Goal: Ask a question

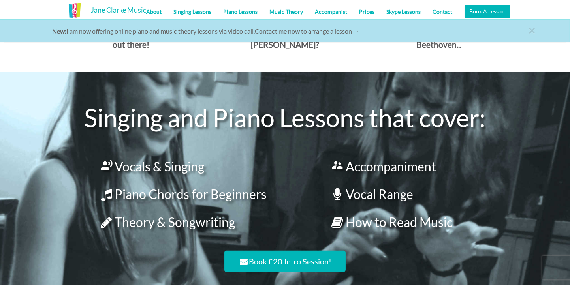
scroll to position [592, 0]
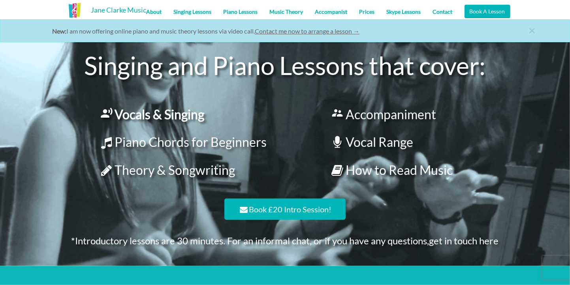
click at [186, 114] on link " Vocals & Singing" at bounding box center [151, 114] width 106 height 15
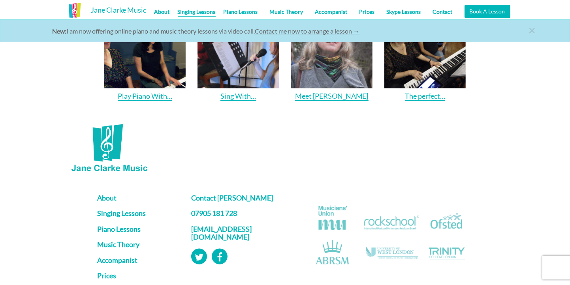
scroll to position [947, 0]
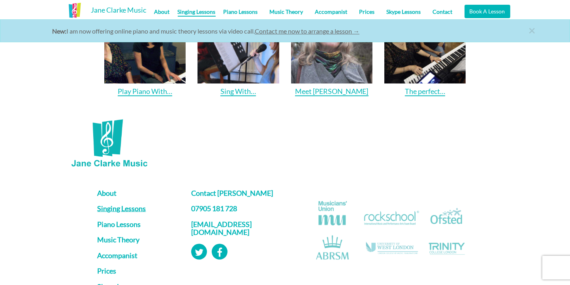
click at [137, 210] on link "Singing Lessons" at bounding box center [138, 209] width 82 height 8
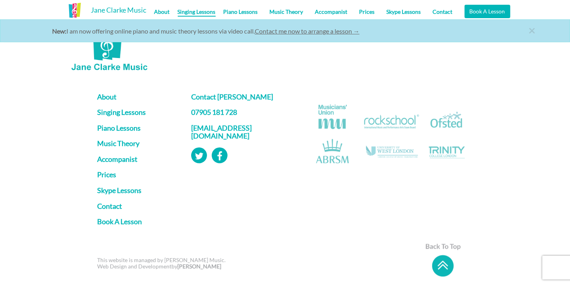
scroll to position [1053, 0]
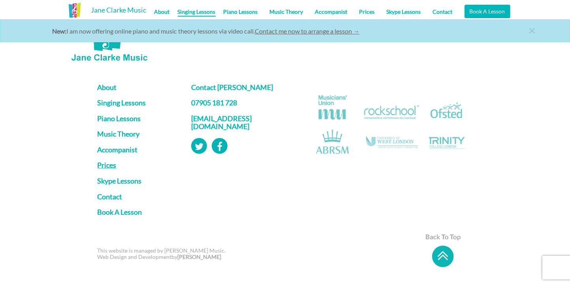
click at [109, 167] on link "Prices" at bounding box center [138, 165] width 82 height 8
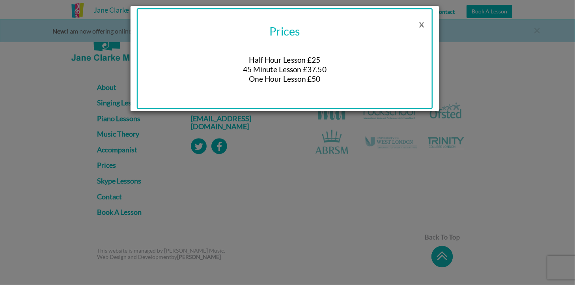
click at [425, 24] on button "x" at bounding box center [422, 23] width 22 height 16
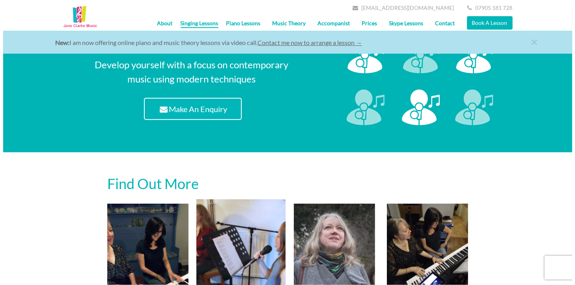
scroll to position [619, 0]
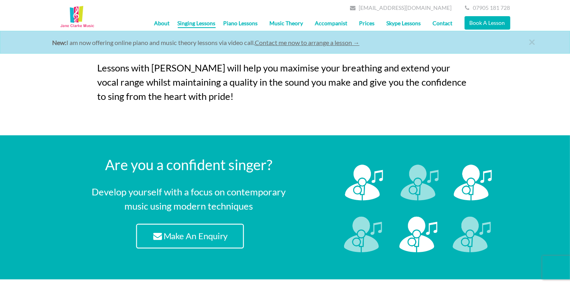
click at [185, 230] on link "Make An Enquiry" at bounding box center [189, 236] width 107 height 24
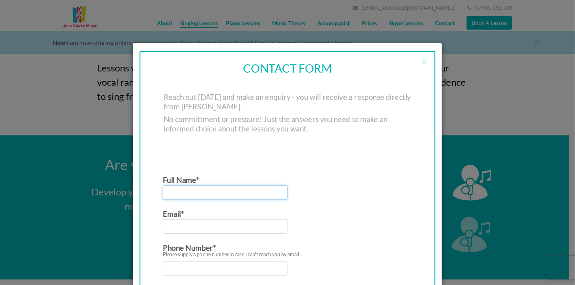
click at [224, 188] on input "Contact form" at bounding box center [225, 192] width 125 height 15
type input "Alex Oram"
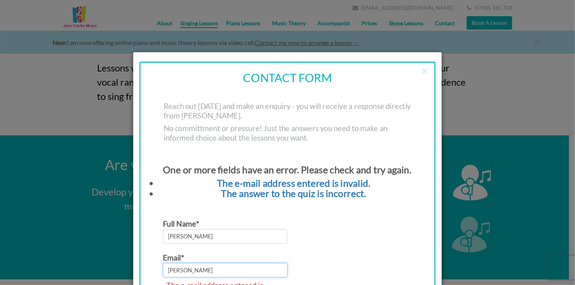
type input "alexoram01@gmail.com"
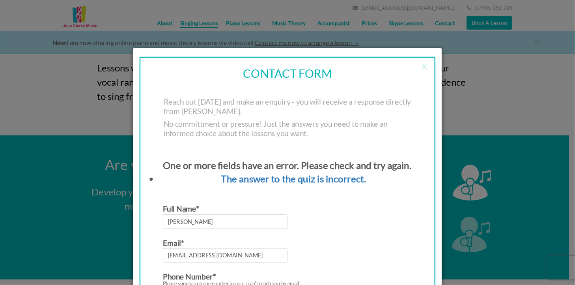
click at [328, 238] on div "Email* alexoram01@gmail.com" at bounding box center [287, 251] width 249 height 29
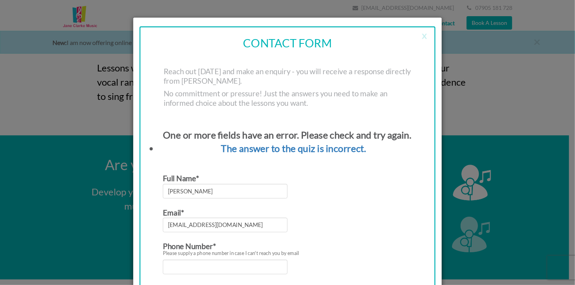
scroll to position [79, 0]
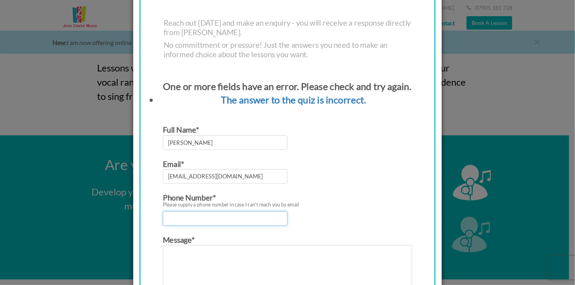
click at [221, 221] on input "Contact form" at bounding box center [225, 218] width 125 height 15
type input "07523836093"
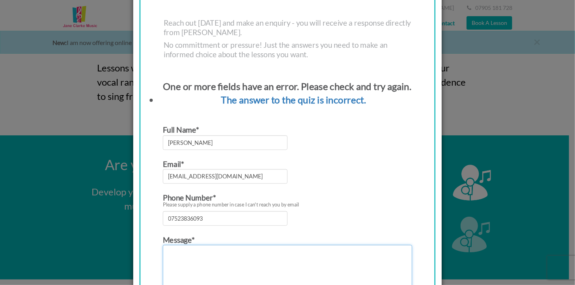
click at [230, 251] on textarea "Contact form" at bounding box center [287, 267] width 249 height 45
click at [179, 256] on textarea "Hi there, just wanted to enquire about some singing lessons, in order to build …" at bounding box center [287, 267] width 249 height 45
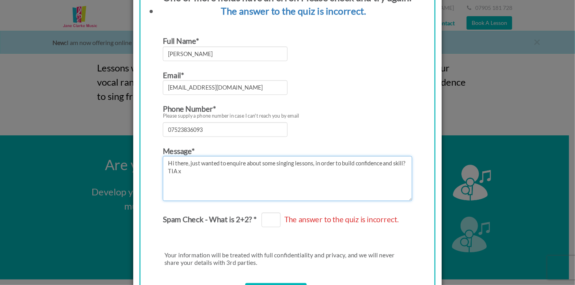
scroll to position [270, 0]
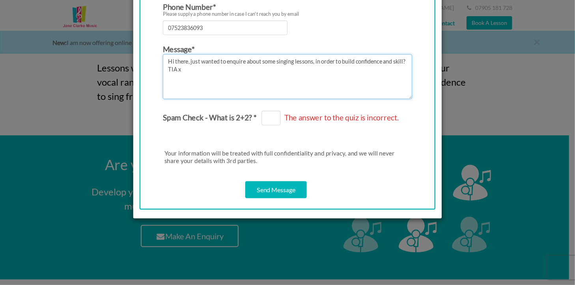
type textarea "Hi there, just wanted to enquire about some singing lessons, in order to build …"
click at [270, 120] on input "Spam Check - What is 2+2? *" at bounding box center [271, 118] width 19 height 15
type input "4"
click at [275, 193] on input "Send Message" at bounding box center [276, 189] width 62 height 17
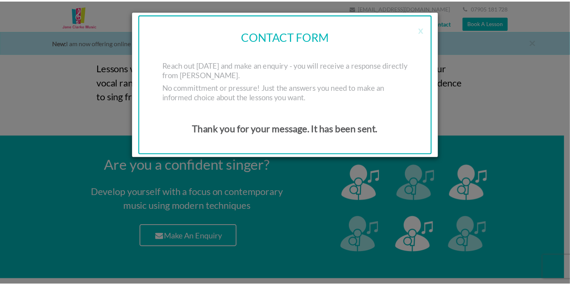
scroll to position [0, 0]
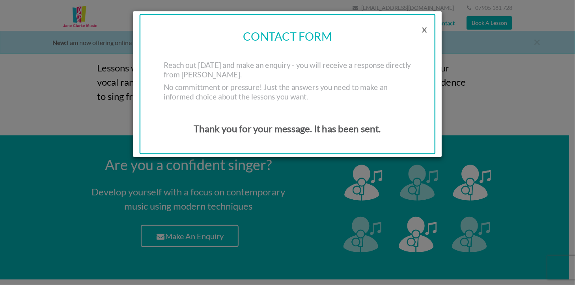
click at [428, 28] on button "x" at bounding box center [425, 29] width 22 height 16
